Goal: Transaction & Acquisition: Download file/media

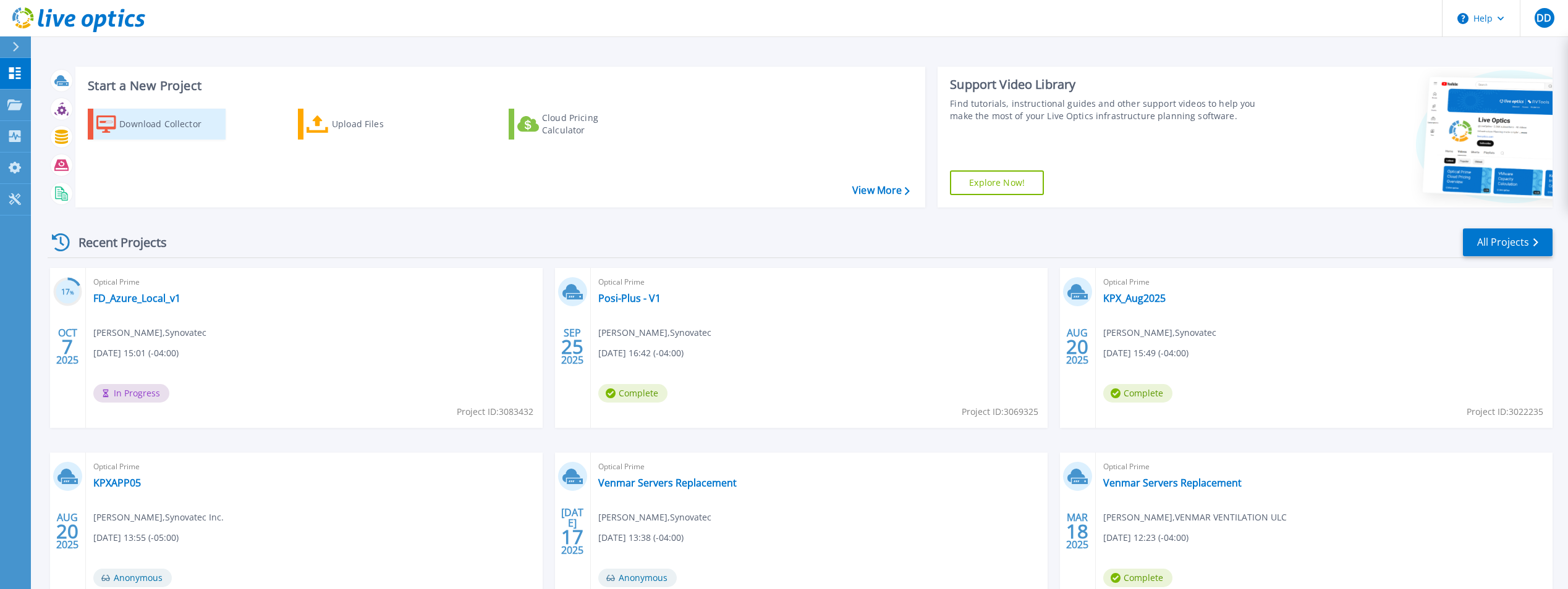
click at [118, 123] on link "Download Collector" at bounding box center [156, 124] width 138 height 31
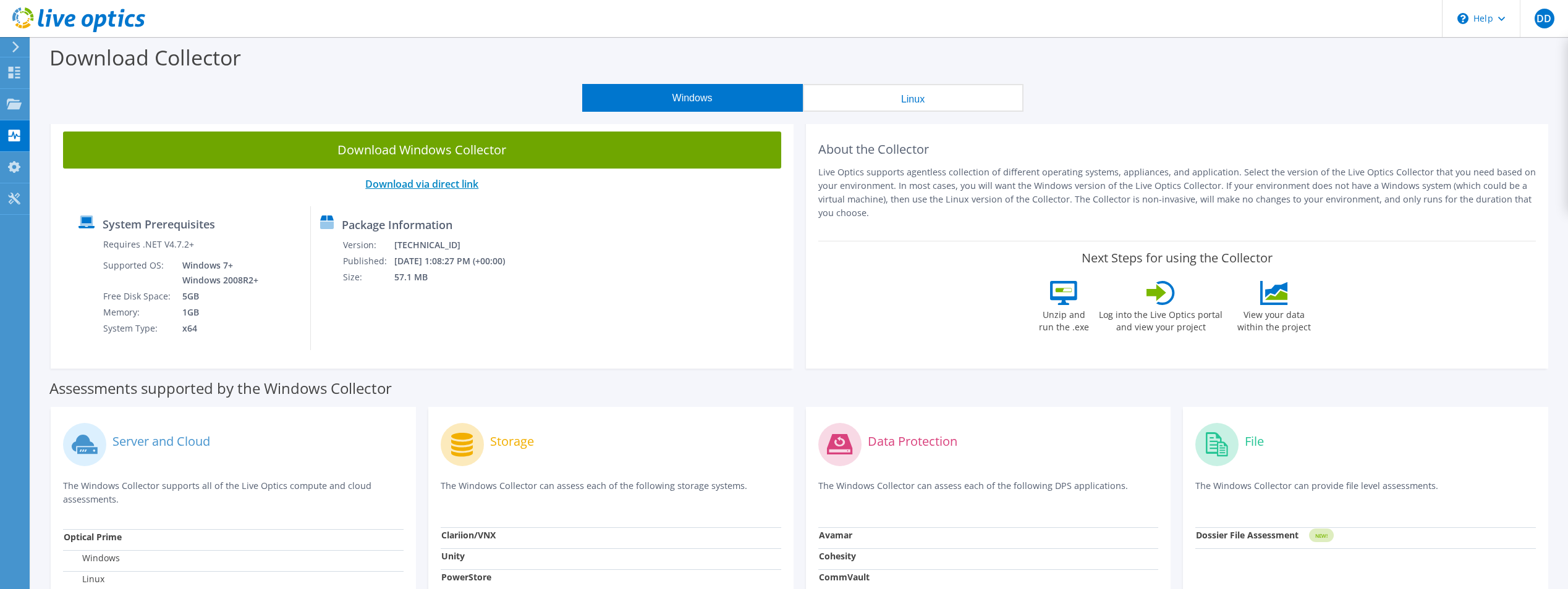
click at [423, 189] on link "Download via direct link" at bounding box center [422, 184] width 113 height 13
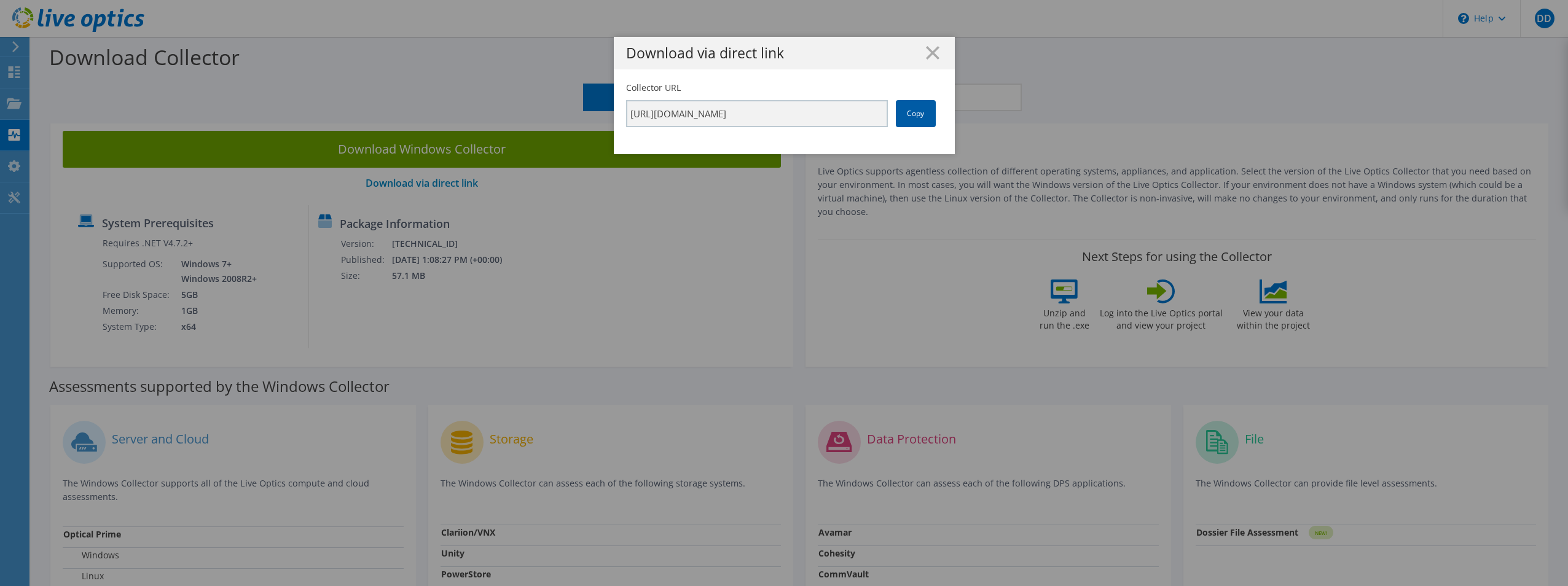
click at [918, 118] on link "Copy" at bounding box center [916, 113] width 40 height 27
click at [934, 57] on h1 "Download via direct link" at bounding box center [784, 53] width 316 height 14
click at [931, 51] on line at bounding box center [933, 52] width 12 height 12
